Goal: Transaction & Acquisition: Download file/media

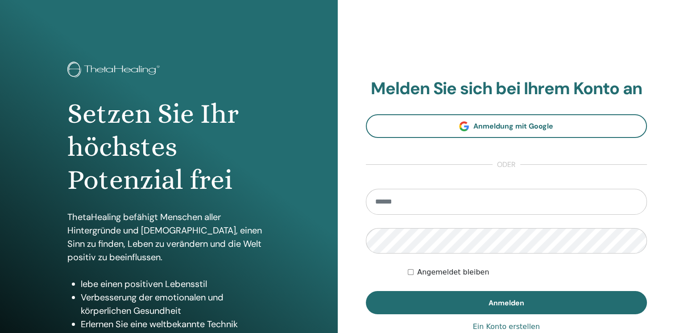
drag, startPoint x: 417, startPoint y: 200, endPoint x: 422, endPoint y: 202, distance: 5.6
click at [417, 200] on input "email" at bounding box center [506, 202] width 281 height 26
type input "**********"
click at [366, 291] on button "Anmelden" at bounding box center [506, 302] width 281 height 23
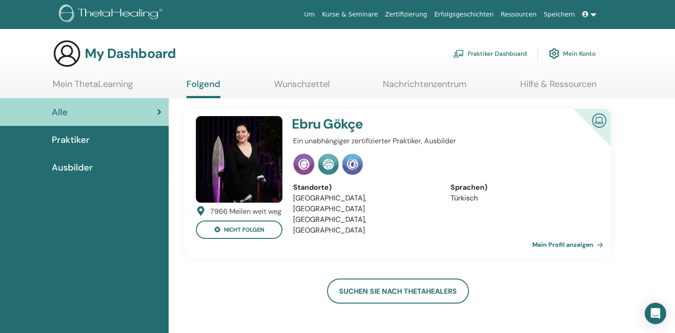
click at [89, 136] on span "Praktiker" at bounding box center [71, 139] width 38 height 13
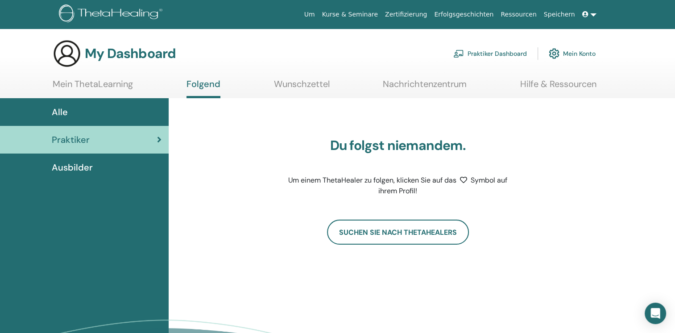
click at [99, 91] on link "Mein ThetaLearning" at bounding box center [93, 86] width 80 height 17
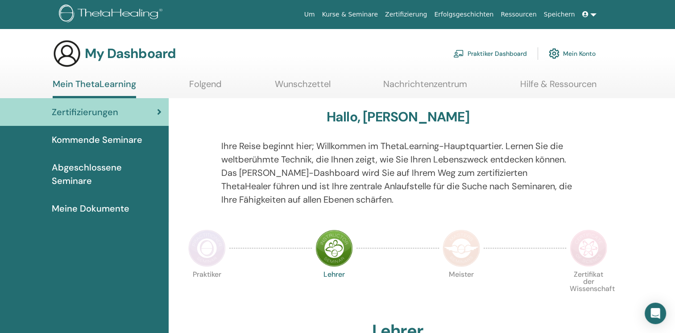
click at [290, 85] on link "Wunschzettel" at bounding box center [303, 86] width 56 height 17
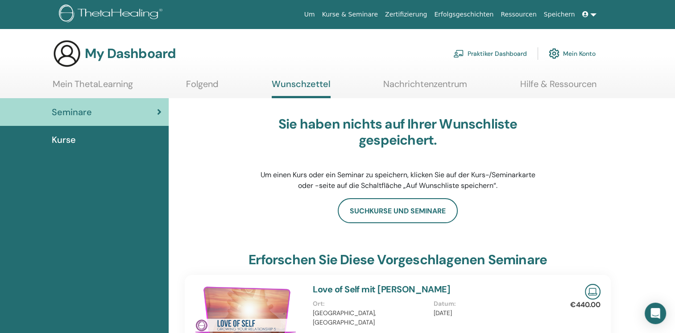
click at [134, 85] on ul "Mein ThetaLearning Folgend Wunschzettel Nachrichtenzentrum Hilfe & Ressourcen" at bounding box center [325, 88] width 544 height 20
click at [89, 115] on span "Seminare" at bounding box center [72, 111] width 40 height 13
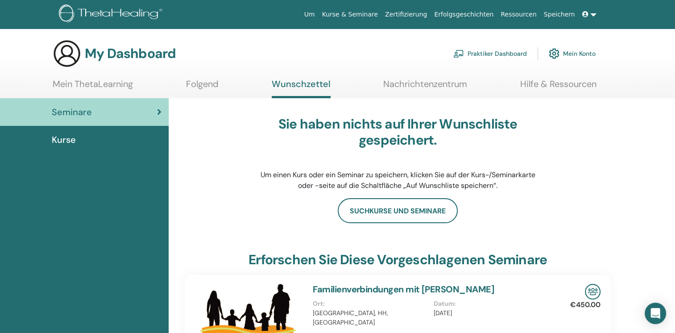
click at [104, 134] on div "Kurse" at bounding box center [84, 139] width 154 height 13
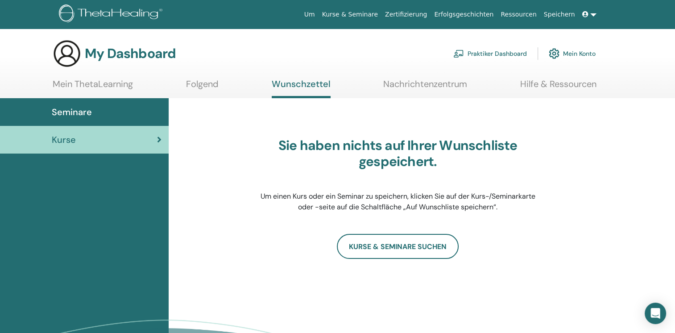
click at [414, 10] on link "Zertifizierung" at bounding box center [405, 14] width 49 height 16
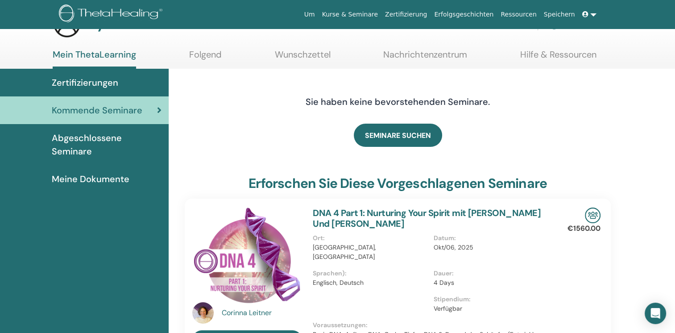
scroll to position [45, 0]
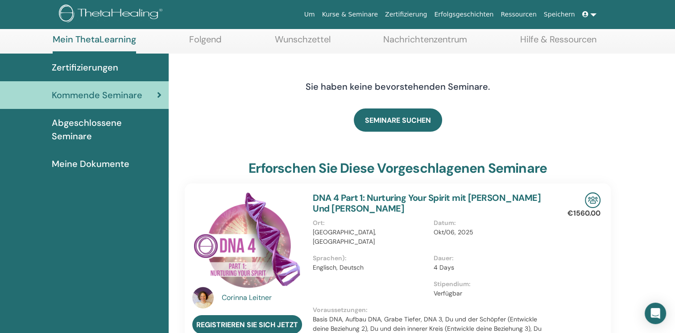
click at [110, 129] on span "Abgeschlossene Seminare" at bounding box center [107, 129] width 110 height 27
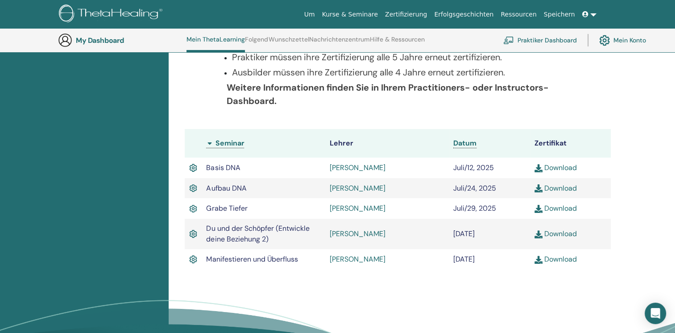
scroll to position [291, 0]
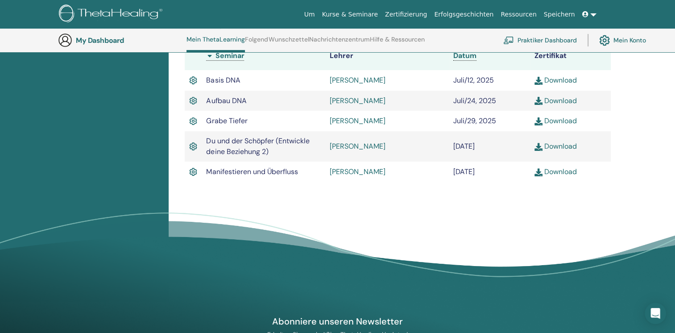
click at [568, 83] on link "Download" at bounding box center [555, 79] width 42 height 9
click at [556, 98] on link "Download" at bounding box center [555, 100] width 42 height 9
click at [571, 123] on link "Download" at bounding box center [555, 120] width 42 height 9
click at [558, 147] on link "Download" at bounding box center [555, 145] width 42 height 9
click at [554, 167] on link "Download" at bounding box center [555, 171] width 42 height 9
